Goal: Task Accomplishment & Management: Use online tool/utility

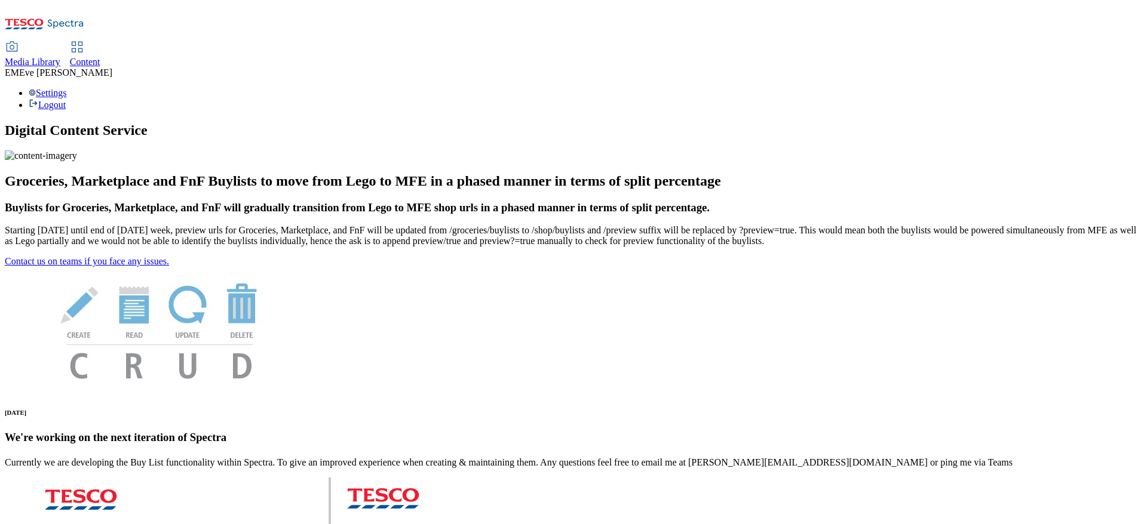
click at [84, 40] on icon at bounding box center [77, 47] width 14 height 14
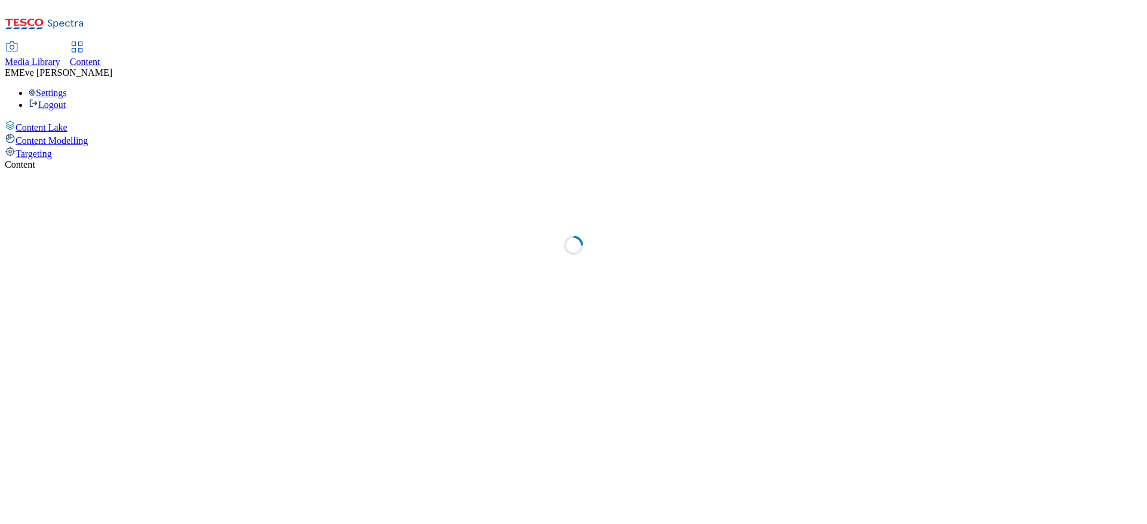
select select "ghs-uk"
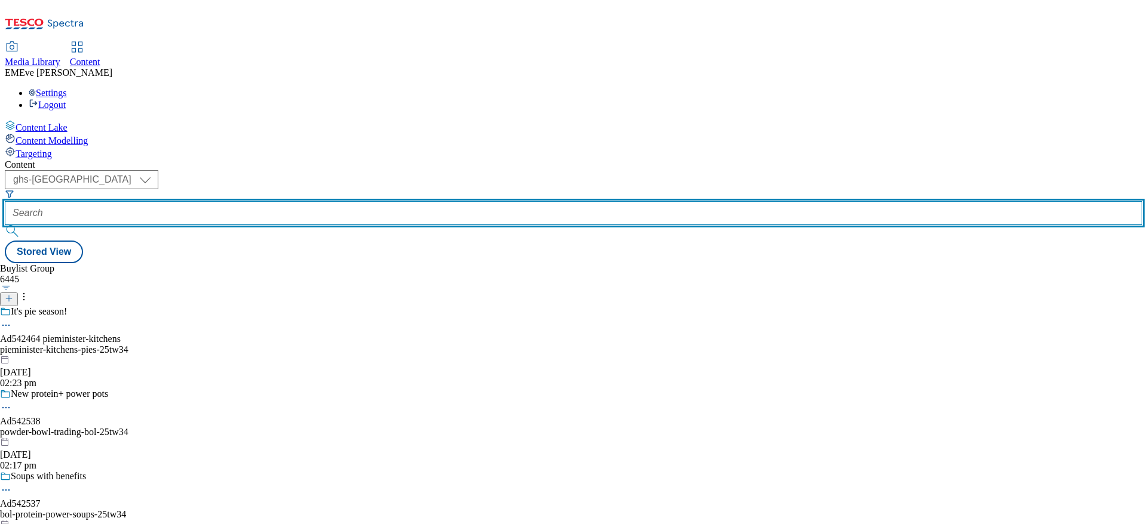
click at [300, 201] on input "text" at bounding box center [573, 213] width 1137 height 24
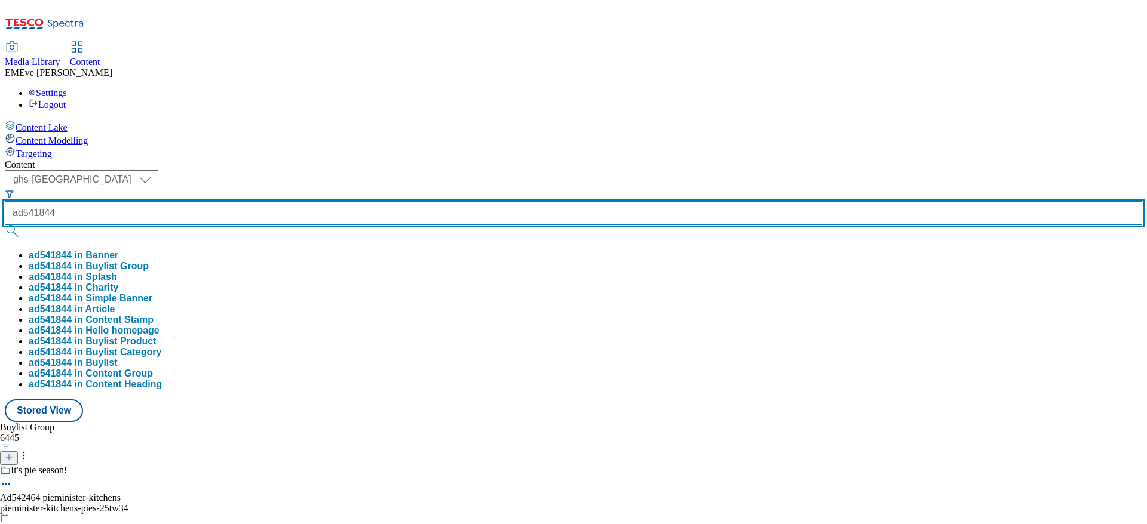
type input "ad541844"
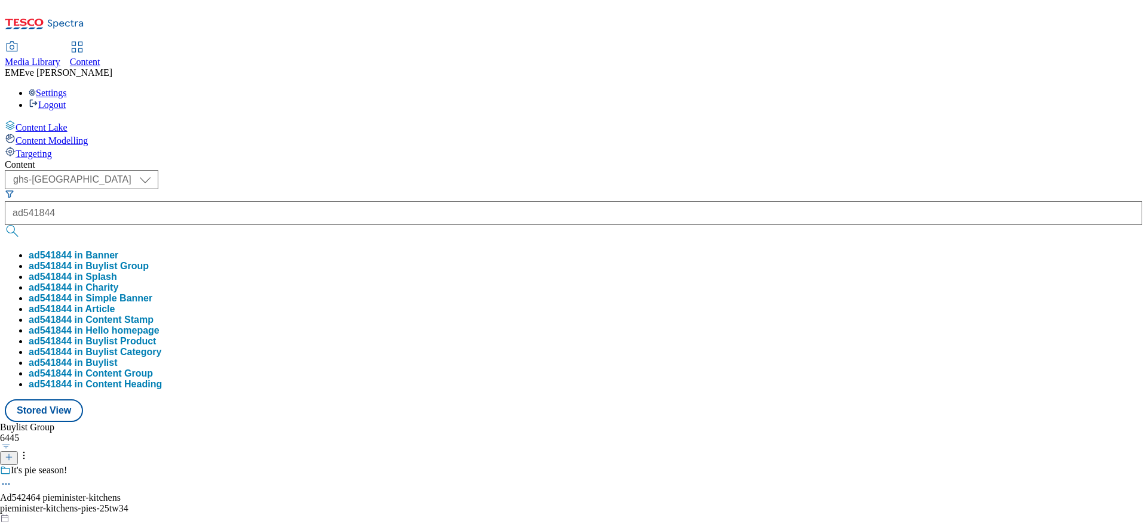
click at [149, 261] on button "ad541844 in Buylist Group" at bounding box center [89, 266] width 120 height 11
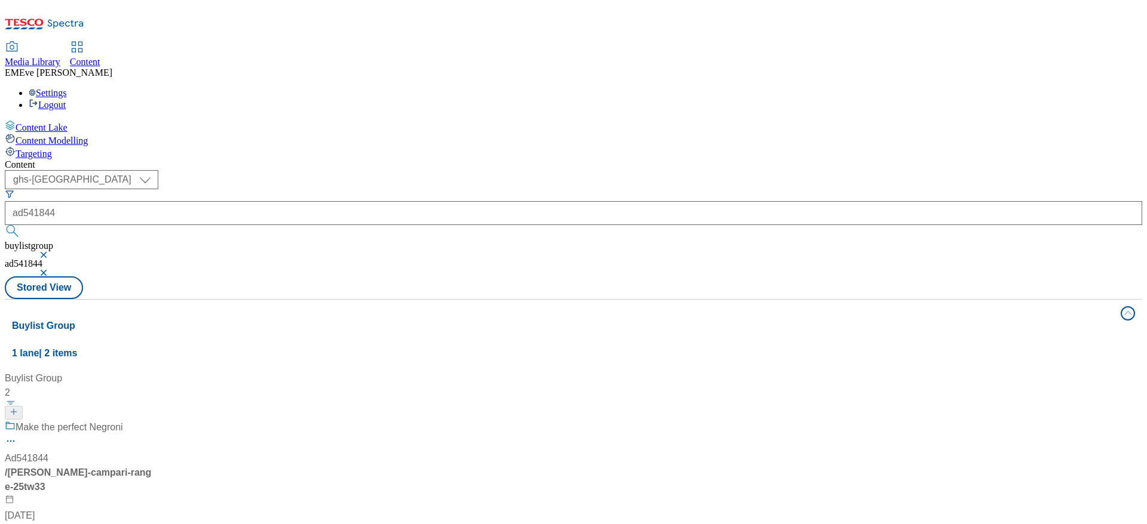
click at [154, 420] on div "Make the perfect Negroni" at bounding box center [79, 435] width 149 height 31
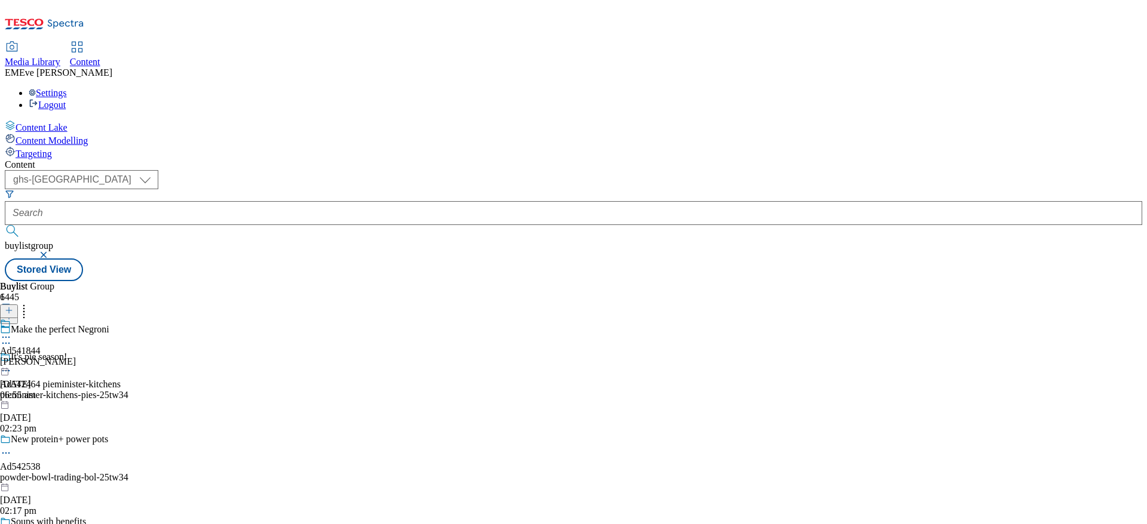
click at [76, 318] on div "Ad541844 glen-grant 3 Oct 2025 06:55 am" at bounding box center [38, 359] width 76 height 82
click at [134, 318] on div "Glen Grant Ltd Ad541844 glen-grant-campari-range 1 Oct 2025 02:37 pm" at bounding box center [67, 359] width 134 height 82
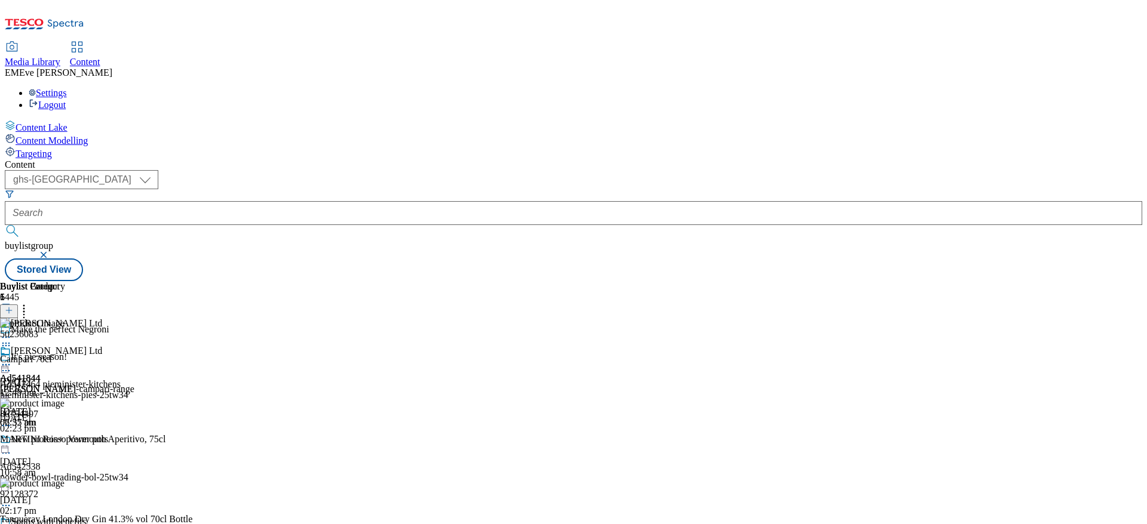
click at [12, 359] on icon at bounding box center [6, 365] width 12 height 12
click at [70, 438] on button "Preview" at bounding box center [47, 445] width 46 height 14
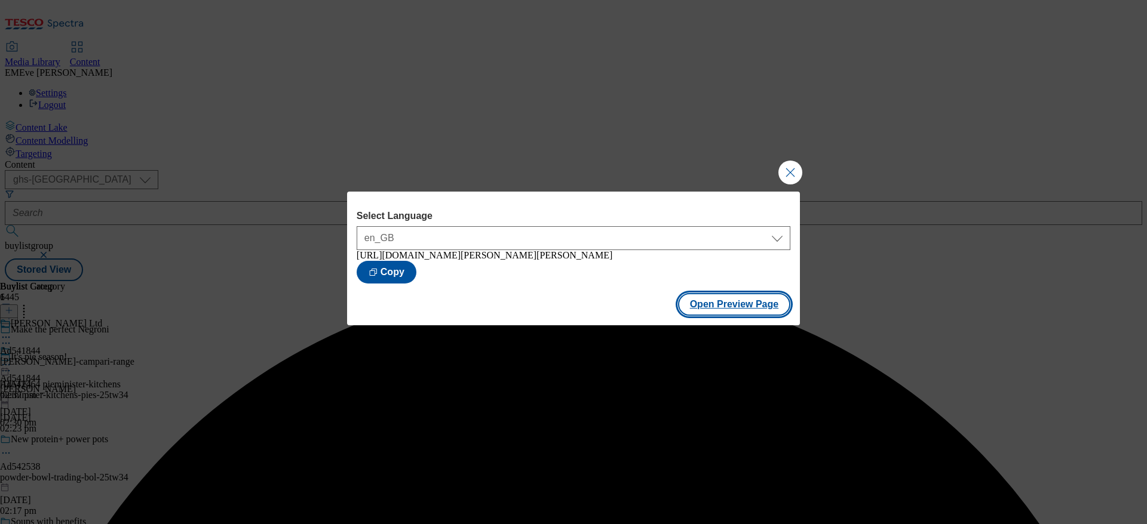
click at [718, 316] on button "Open Preview Page" at bounding box center [734, 304] width 113 height 23
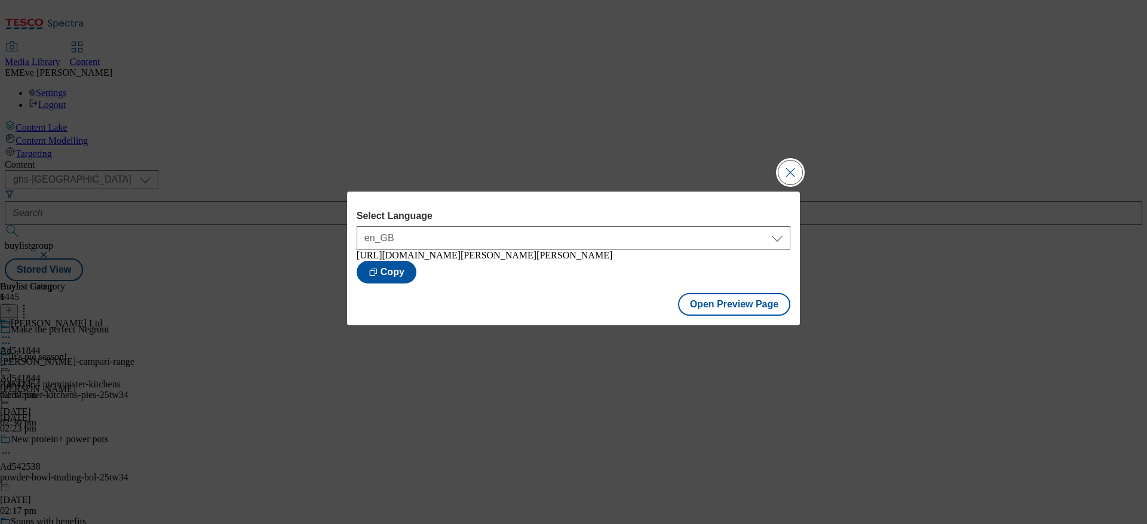
click at [788, 172] on button "Close Modal" at bounding box center [790, 173] width 24 height 24
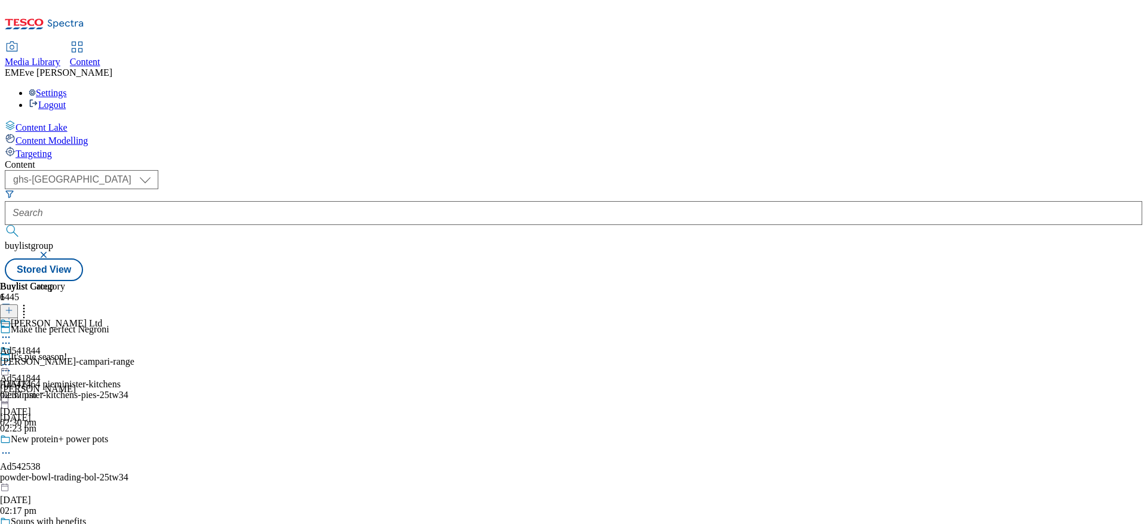
click at [12, 359] on icon at bounding box center [6, 365] width 12 height 12
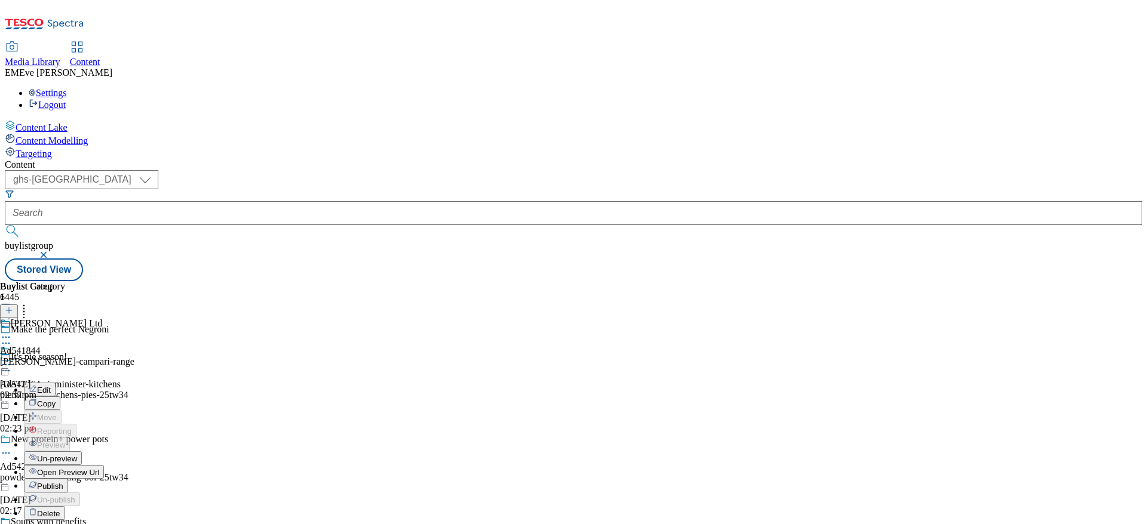
click at [68, 479] on button "Publish" at bounding box center [46, 486] width 44 height 14
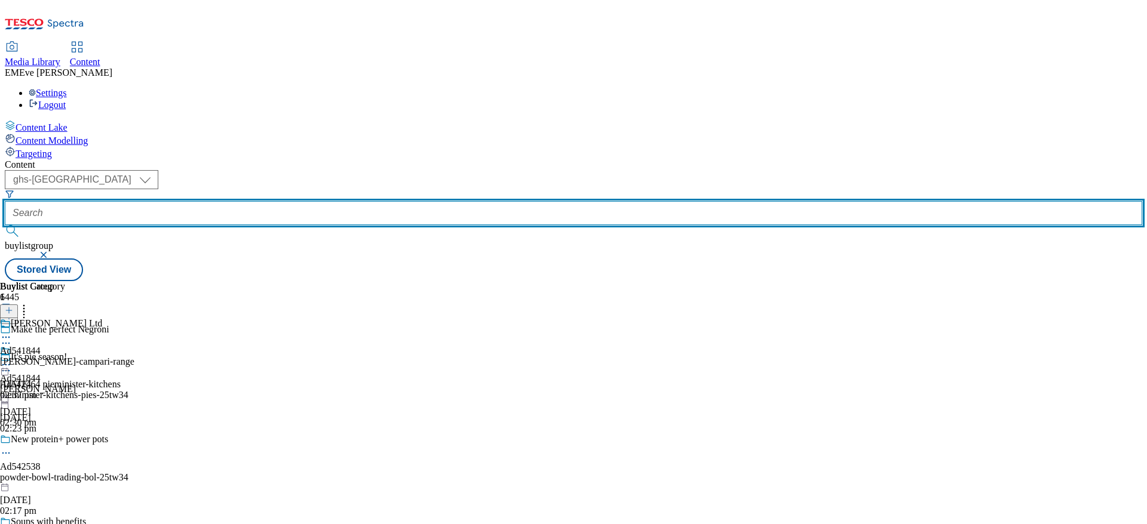
click at [300, 201] on input "text" at bounding box center [573, 213] width 1137 height 24
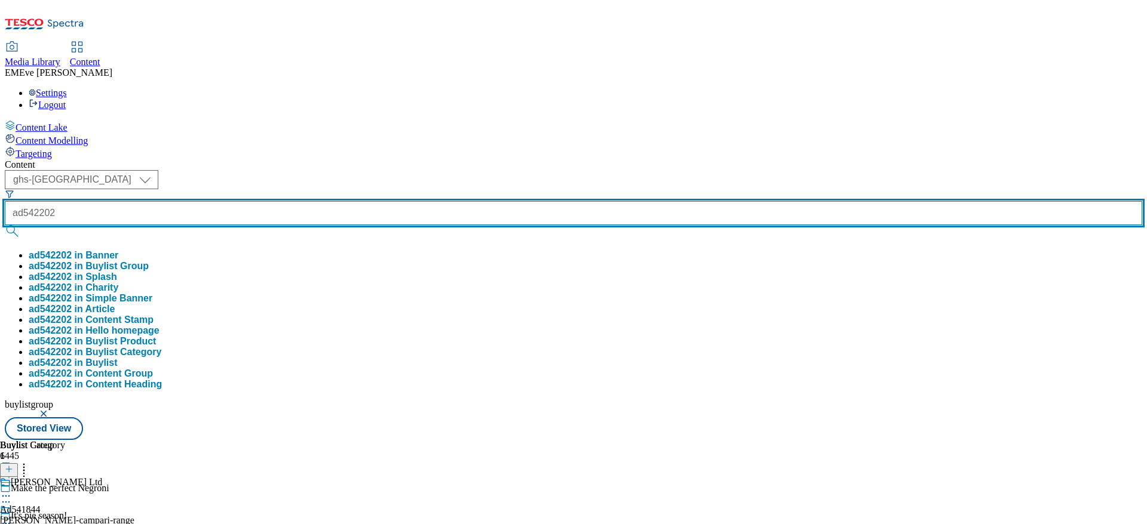
type input "ad542202"
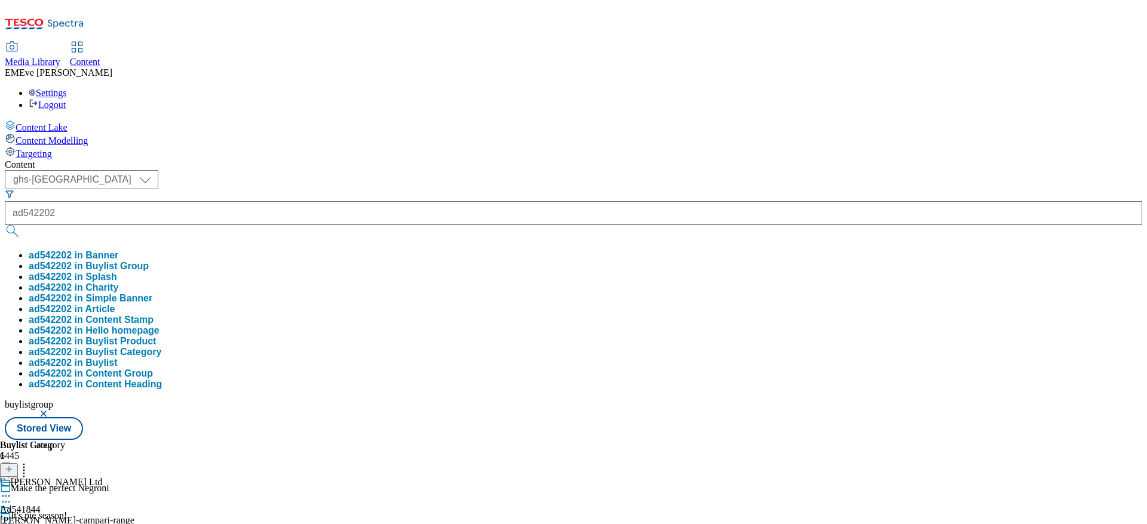
click at [149, 261] on button "ad542202 in Buylist Group" at bounding box center [89, 266] width 120 height 11
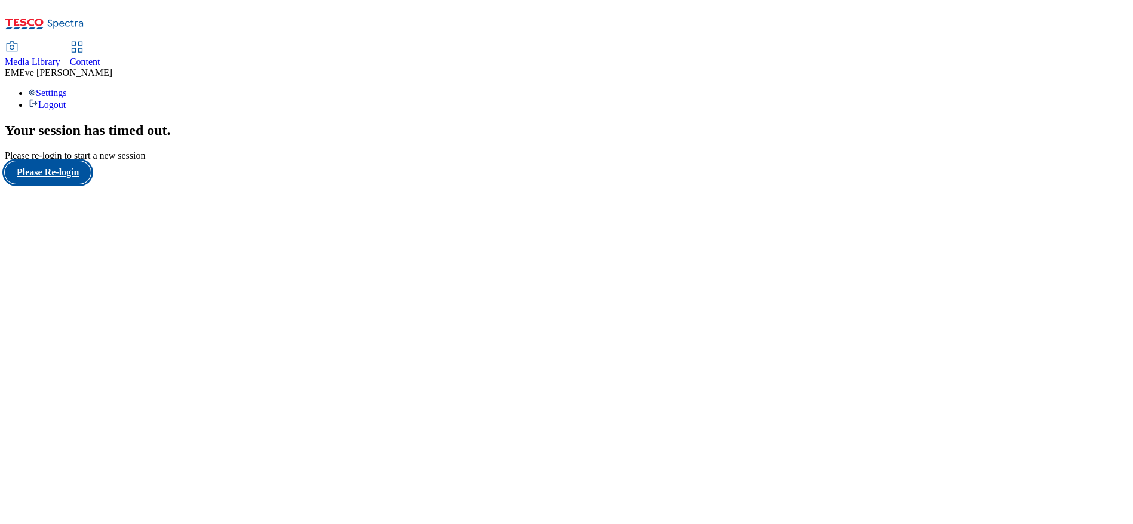
click at [91, 184] on button "Please Re-login" at bounding box center [48, 172] width 86 height 23
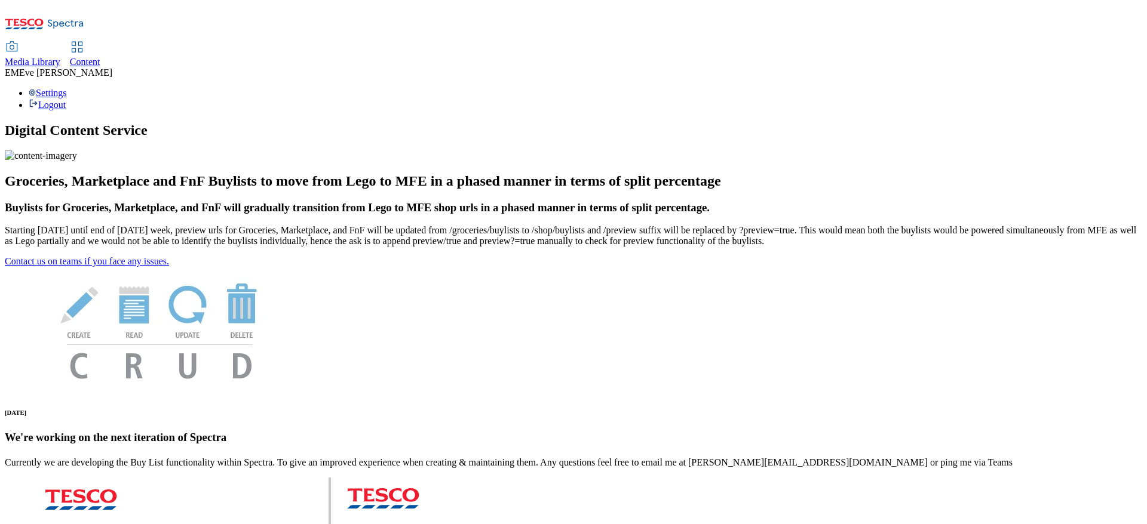
click at [100, 57] on span "Content" at bounding box center [85, 62] width 30 height 10
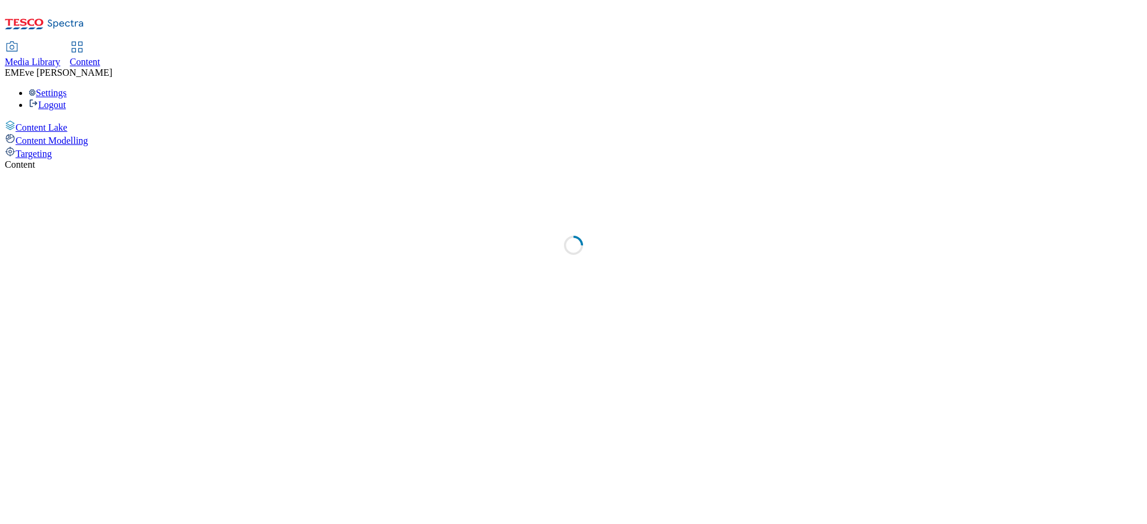
select select "ghs-[GEOGRAPHIC_DATA]"
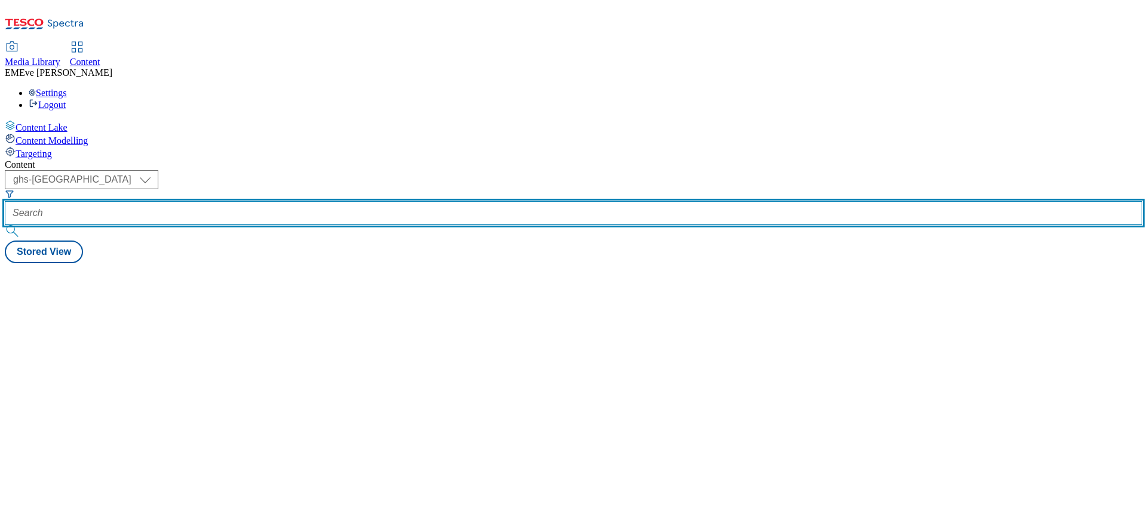
click at [283, 201] on input "text" at bounding box center [573, 213] width 1137 height 24
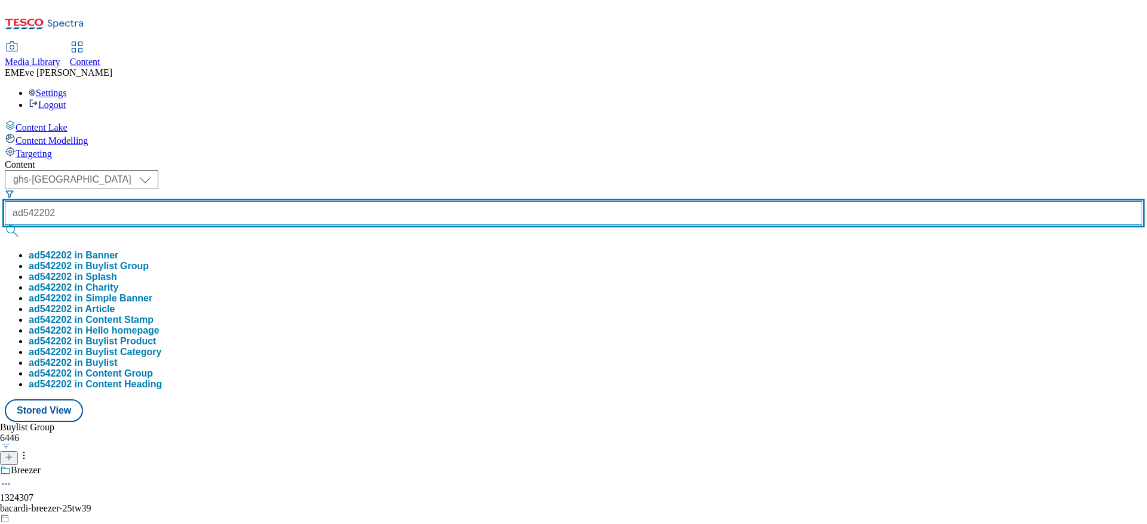
type input "ad542202"
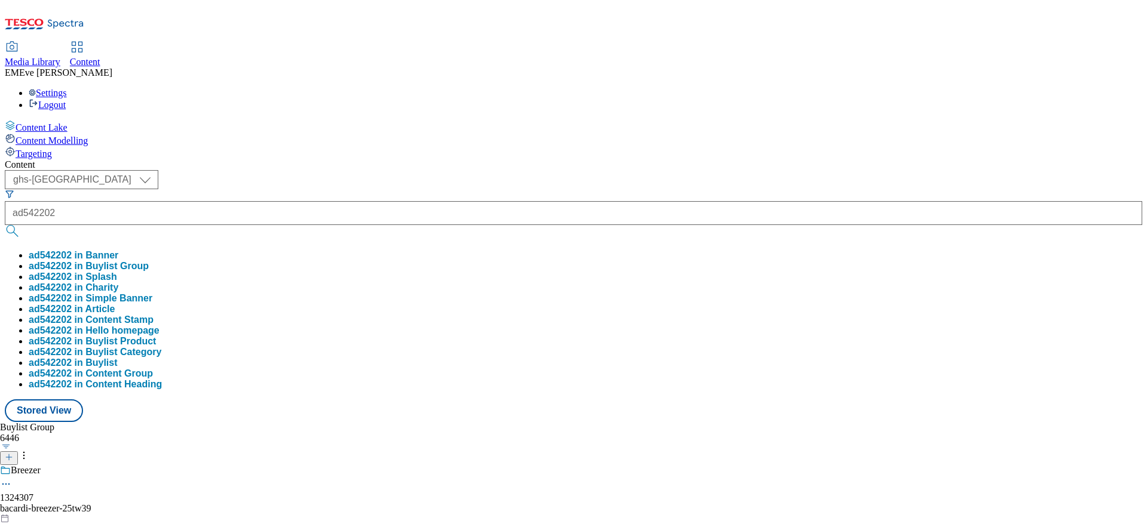
click at [149, 261] on button "ad542202 in Buylist Group" at bounding box center [89, 266] width 120 height 11
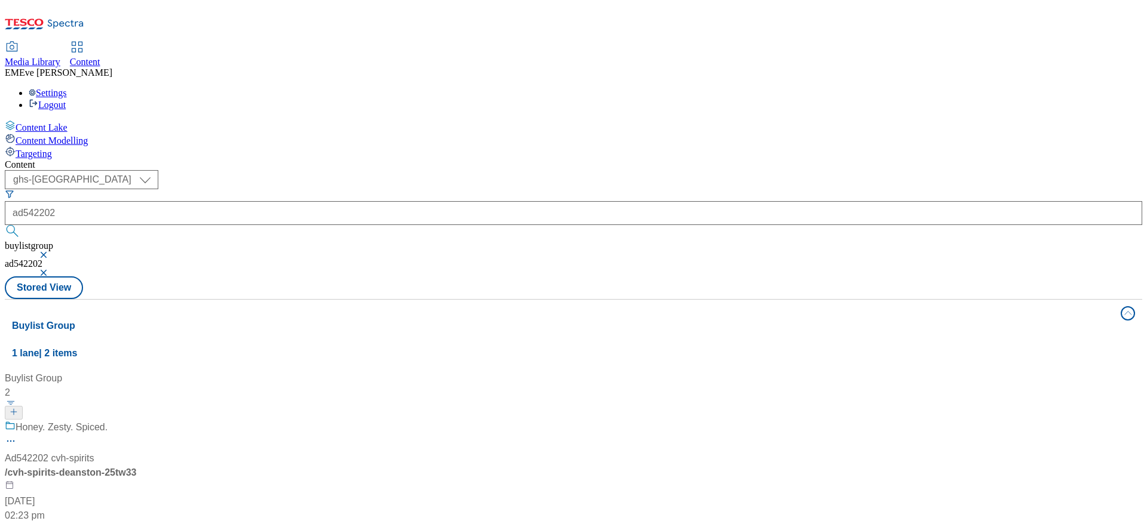
click at [154, 420] on div "Honey. Zesty. Spiced." at bounding box center [79, 435] width 149 height 31
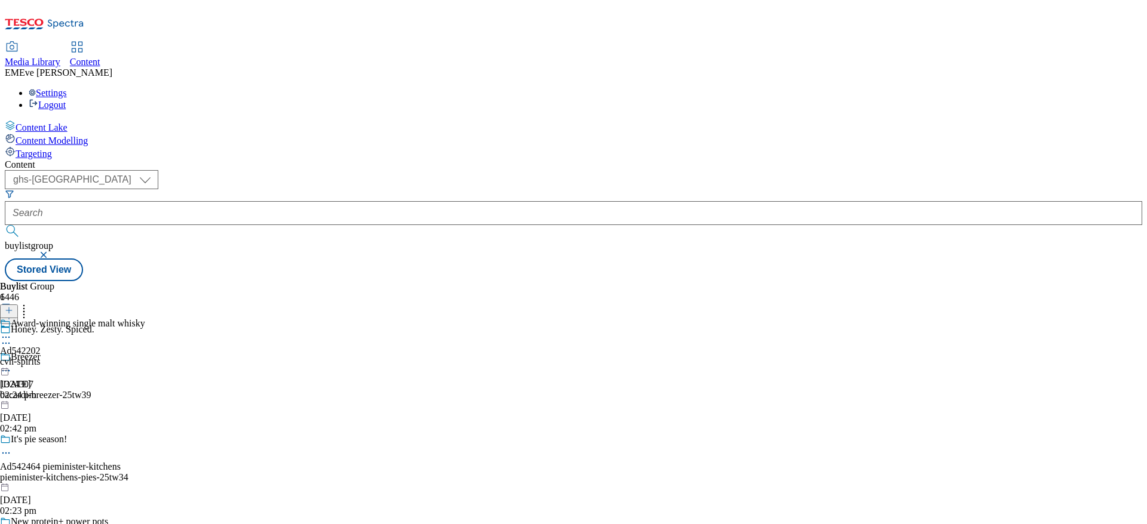
click at [145, 357] on div "cvh-spirits" at bounding box center [72, 362] width 145 height 11
click at [119, 318] on div "CVH Spirits" at bounding box center [59, 331] width 119 height 27
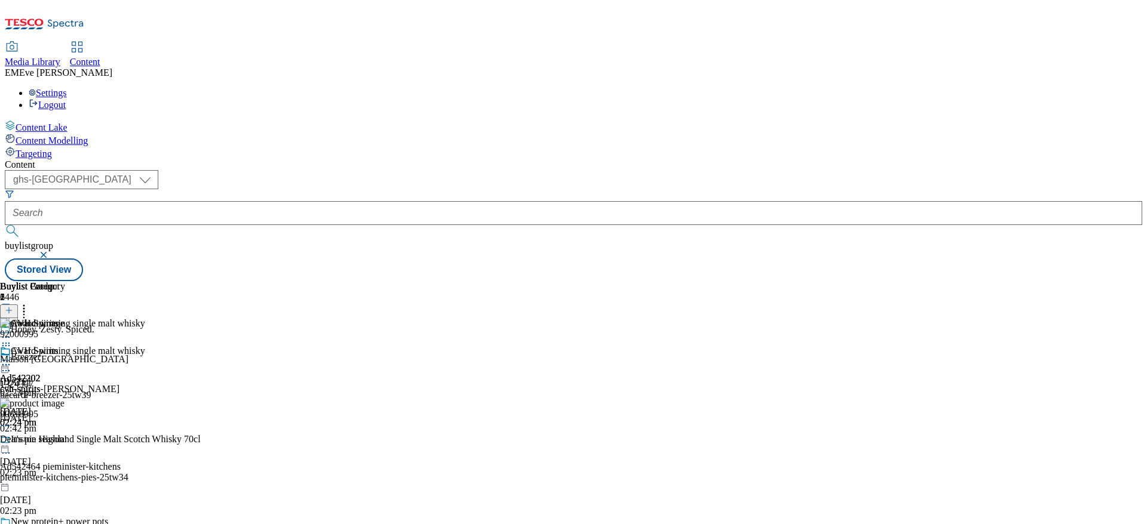
click at [201, 318] on div "92000995 Maison [GEOGRAPHIC_DATA] 75cl [DATE] 02:23 pm" at bounding box center [100, 358] width 201 height 80
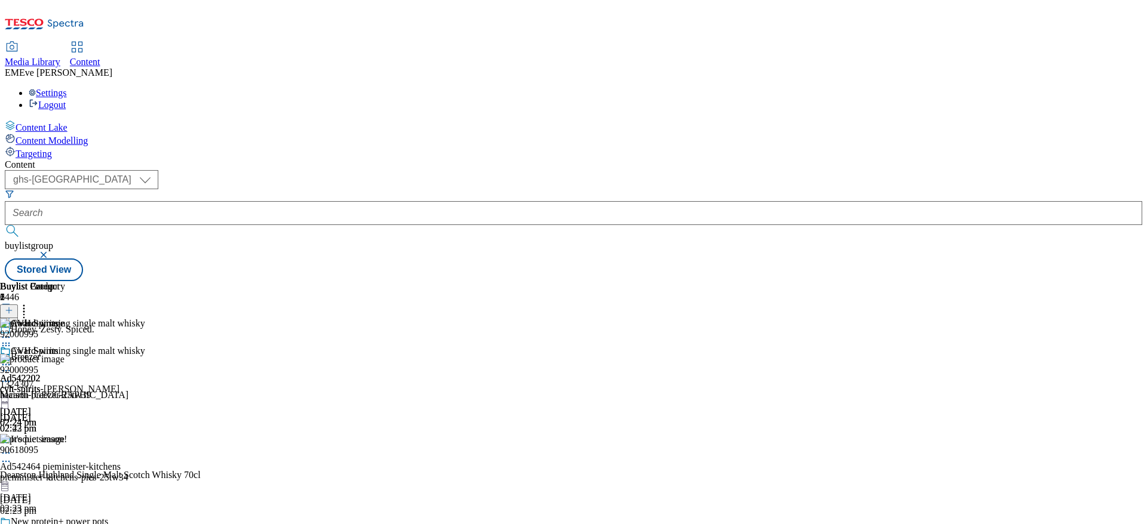
click at [30, 303] on icon at bounding box center [24, 309] width 12 height 12
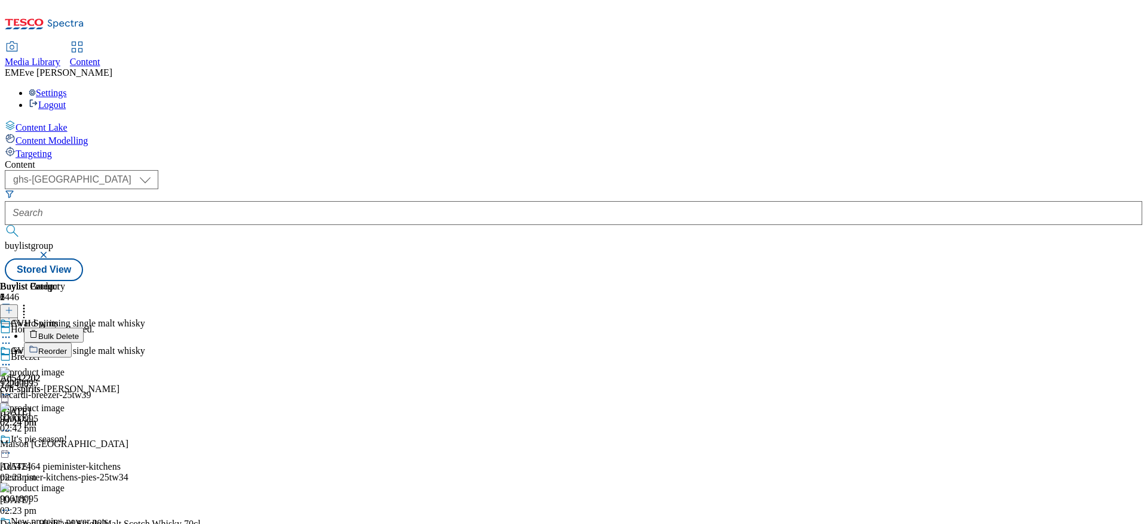
click at [72, 343] on button "Reorder" at bounding box center [48, 350] width 48 height 15
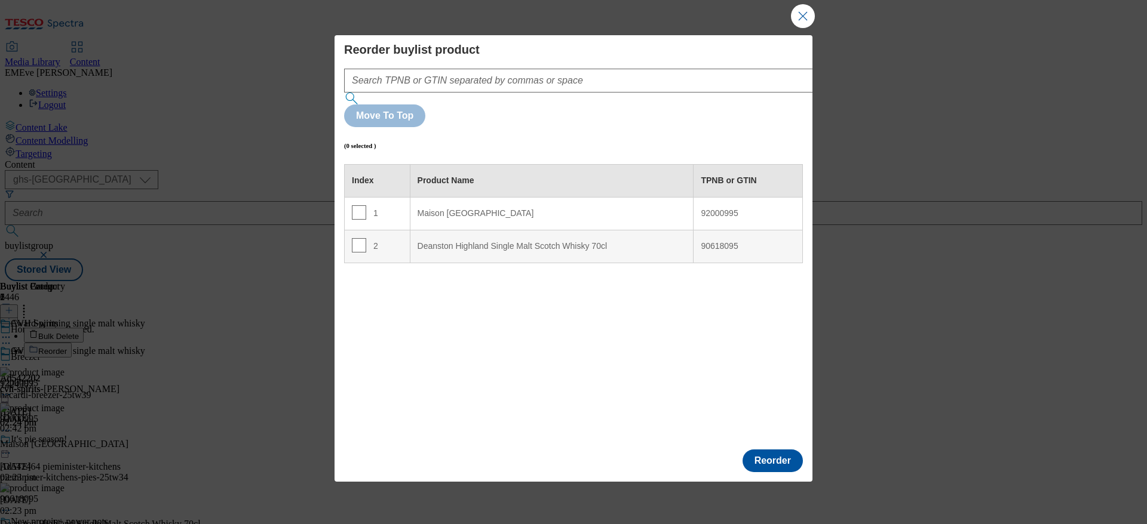
click at [387, 230] on td "2" at bounding box center [378, 246] width 66 height 33
click at [361, 238] on input "Modal" at bounding box center [359, 245] width 14 height 14
checkbox input "true"
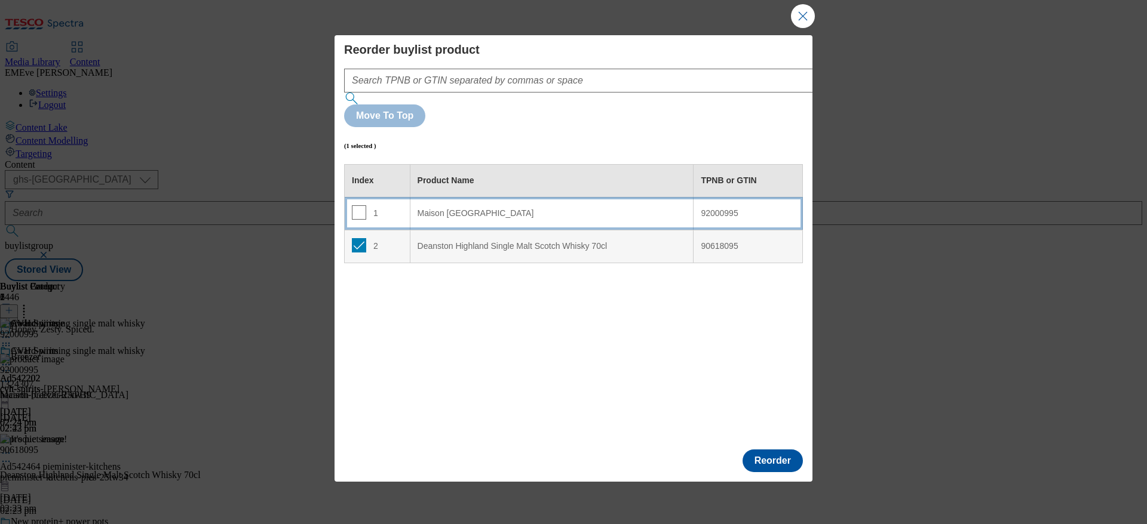
click at [397, 205] on div "1" at bounding box center [377, 213] width 51 height 17
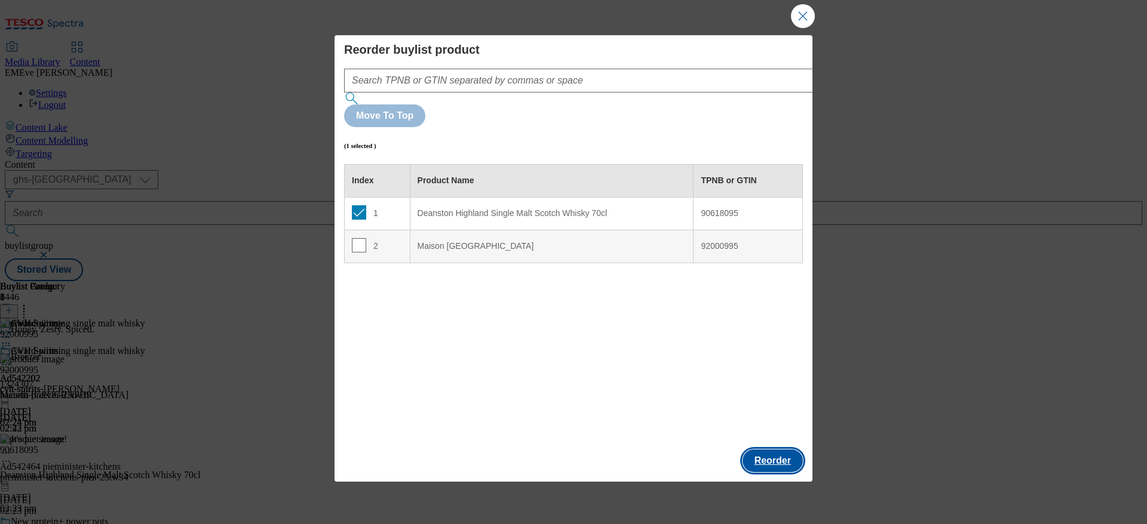
click at [775, 450] on button "Reorder" at bounding box center [772, 461] width 60 height 23
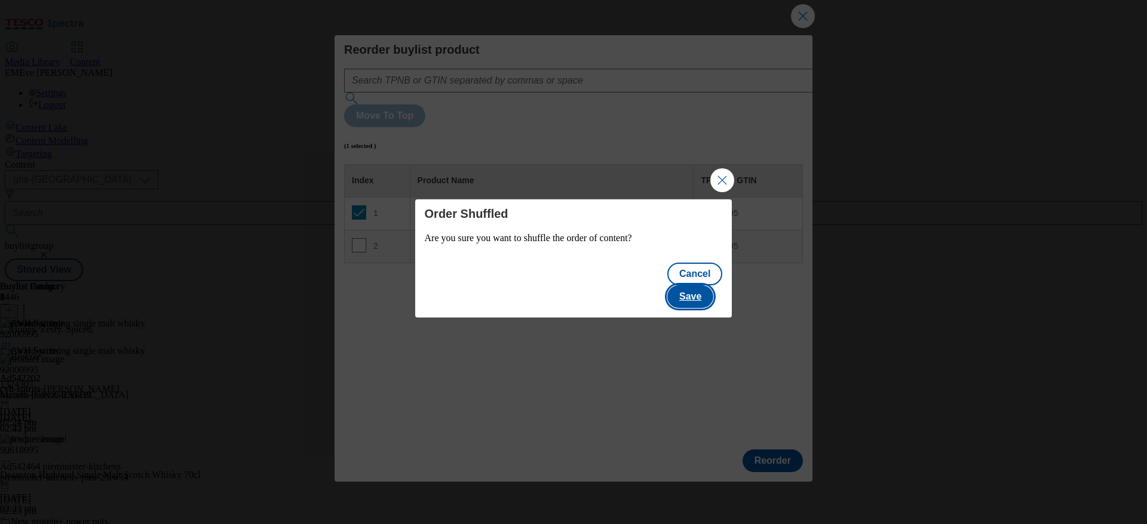
click at [700, 290] on button "Save" at bounding box center [690, 296] width 46 height 23
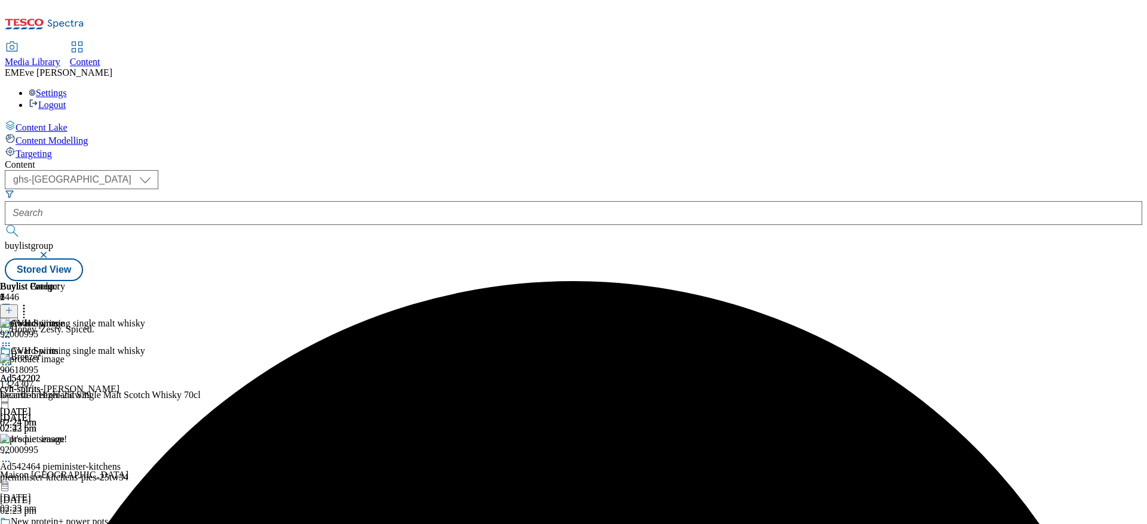
click at [12, 359] on icon at bounding box center [6, 365] width 12 height 12
click at [99, 468] on span "Open Preview Url" at bounding box center [68, 472] width 62 height 9
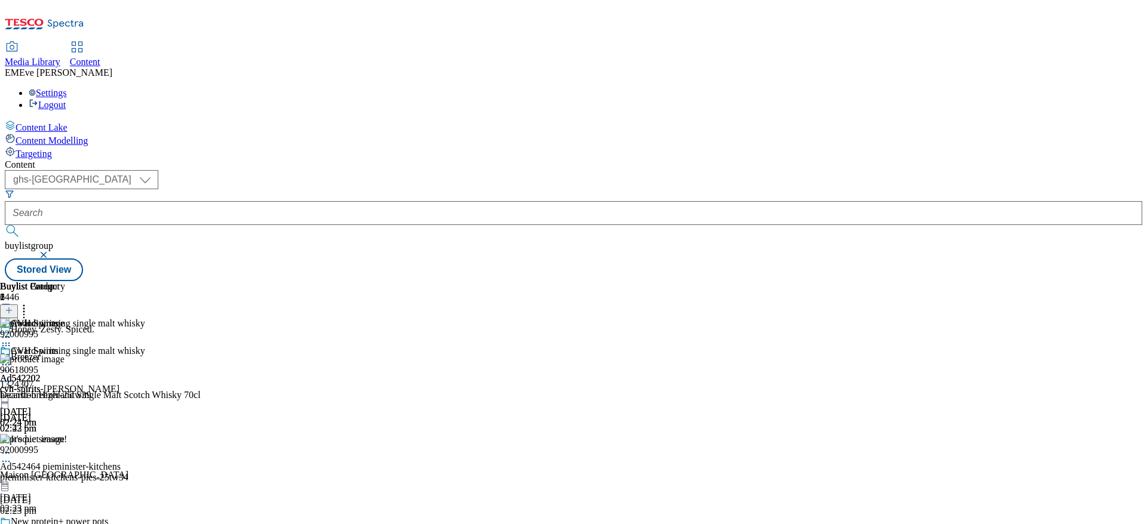
click at [145, 346] on div "Award-winning single malt whisky Ad542202 cvh-spirits [DATE] 02:24 pm" at bounding box center [72, 387] width 145 height 82
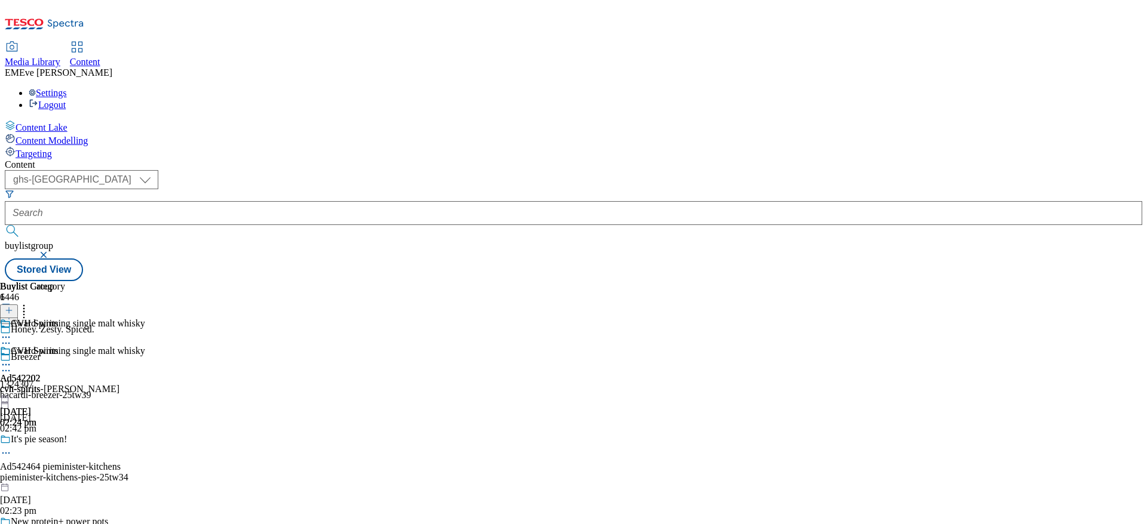
click at [10, 364] on circle at bounding box center [9, 365] width 2 height 2
click at [75, 496] on span "Un-publish" at bounding box center [56, 500] width 38 height 9
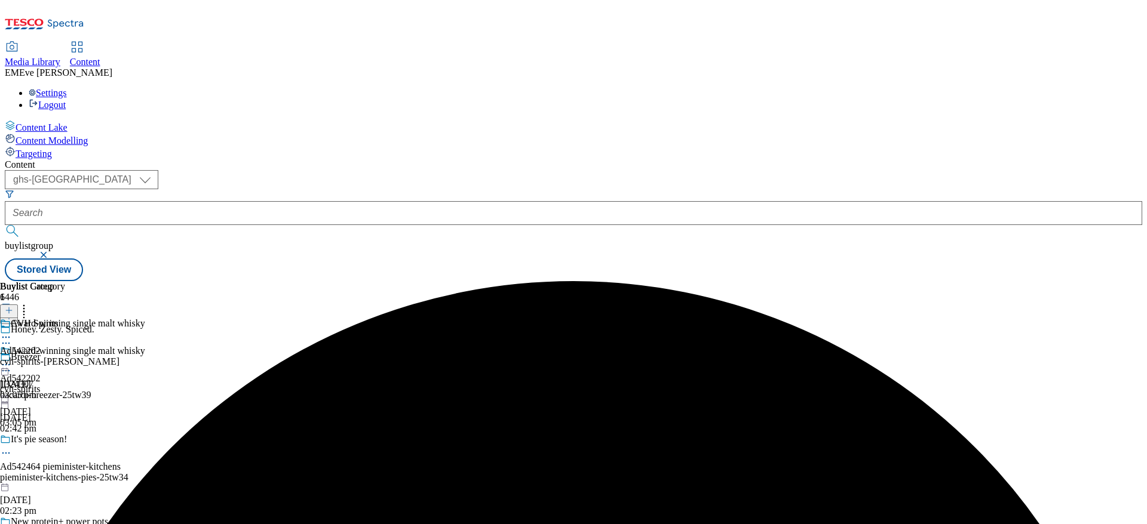
click at [12, 359] on icon at bounding box center [6, 365] width 12 height 12
click at [77, 455] on span "Un-preview" at bounding box center [57, 459] width 40 height 9
click at [12, 359] on icon at bounding box center [6, 365] width 12 height 12
click at [65, 441] on span "Preview" at bounding box center [51, 445] width 28 height 9
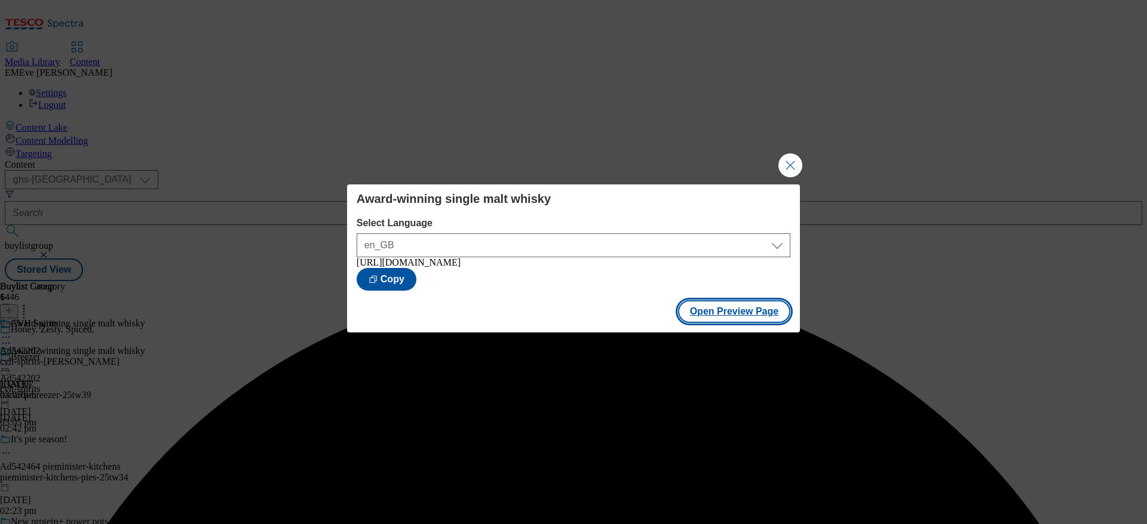
click at [724, 323] on button "Open Preview Page" at bounding box center [734, 311] width 113 height 23
click at [785, 164] on button "Close Modal" at bounding box center [790, 165] width 24 height 24
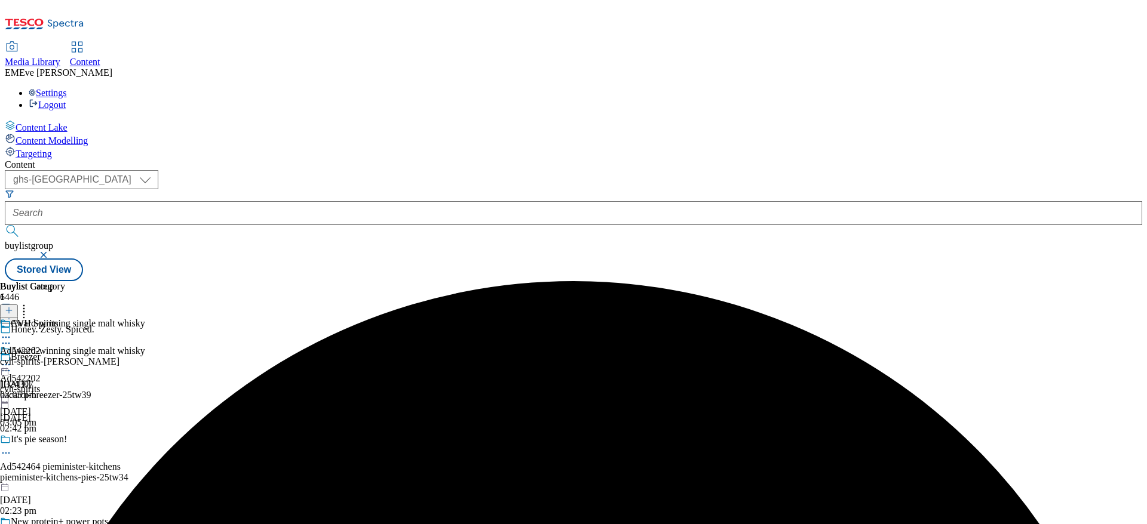
click at [7, 364] on circle at bounding box center [6, 365] width 2 height 2
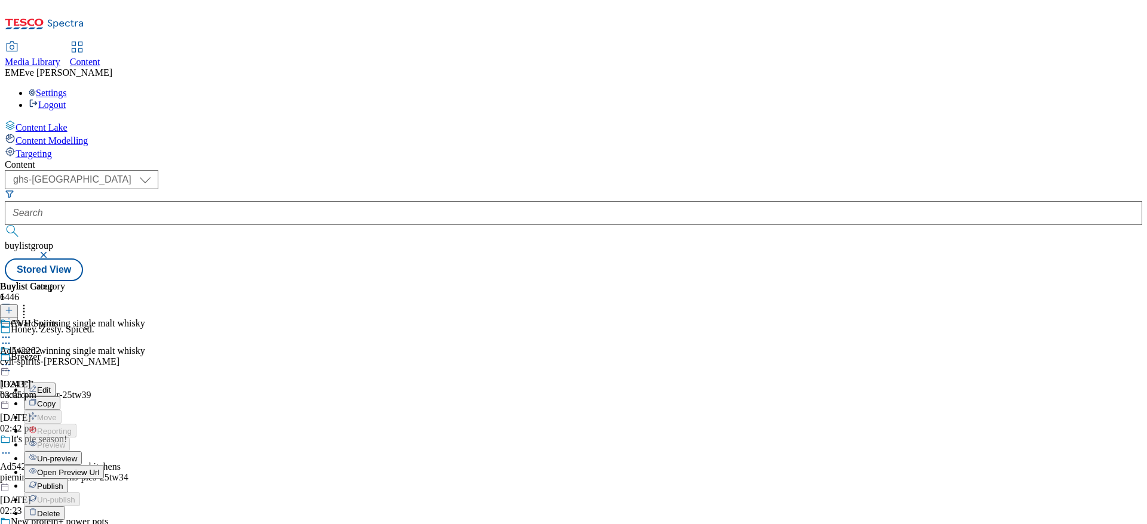
click at [63, 482] on span "Publish" at bounding box center [50, 486] width 26 height 9
